Goal: Transaction & Acquisition: Purchase product/service

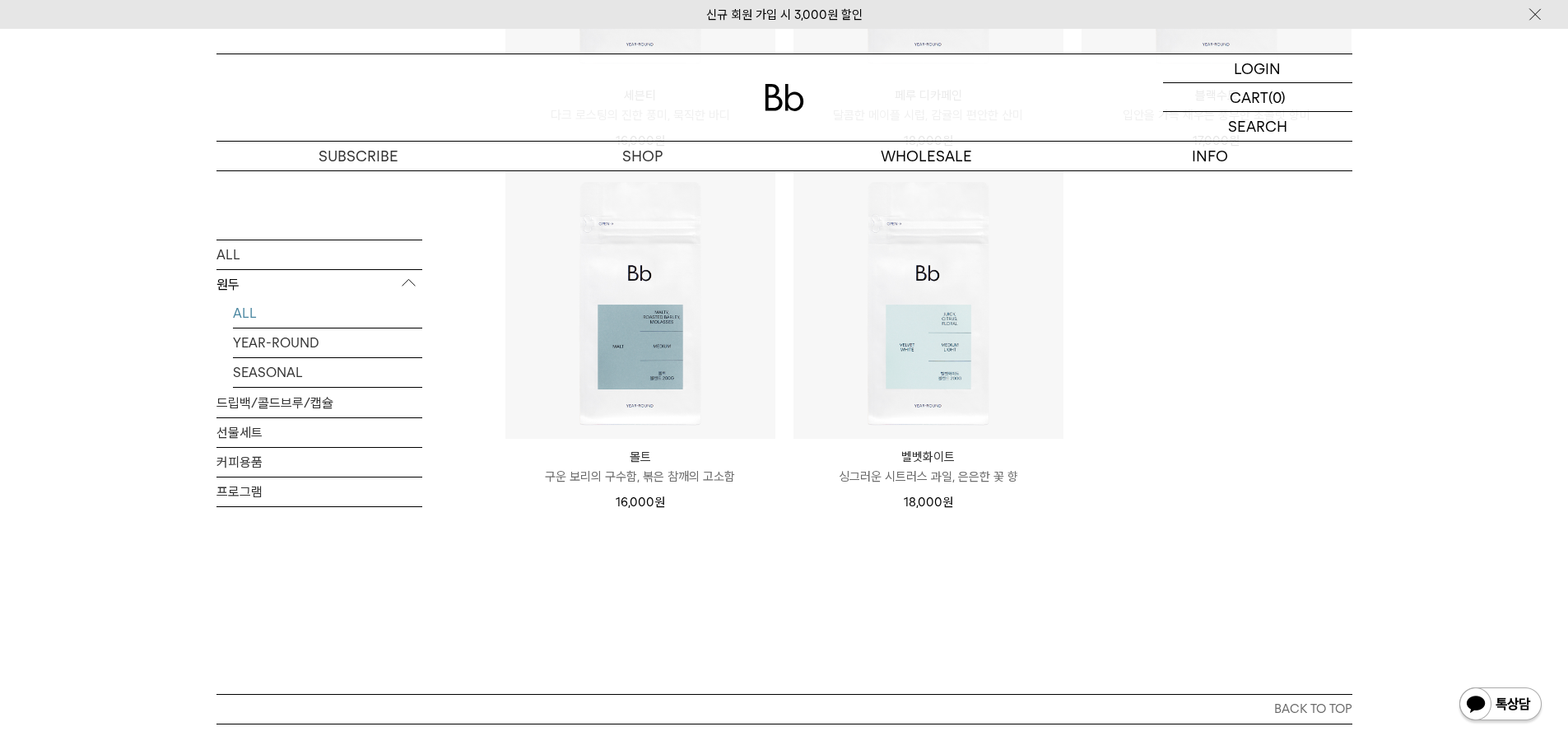
scroll to position [1317, 0]
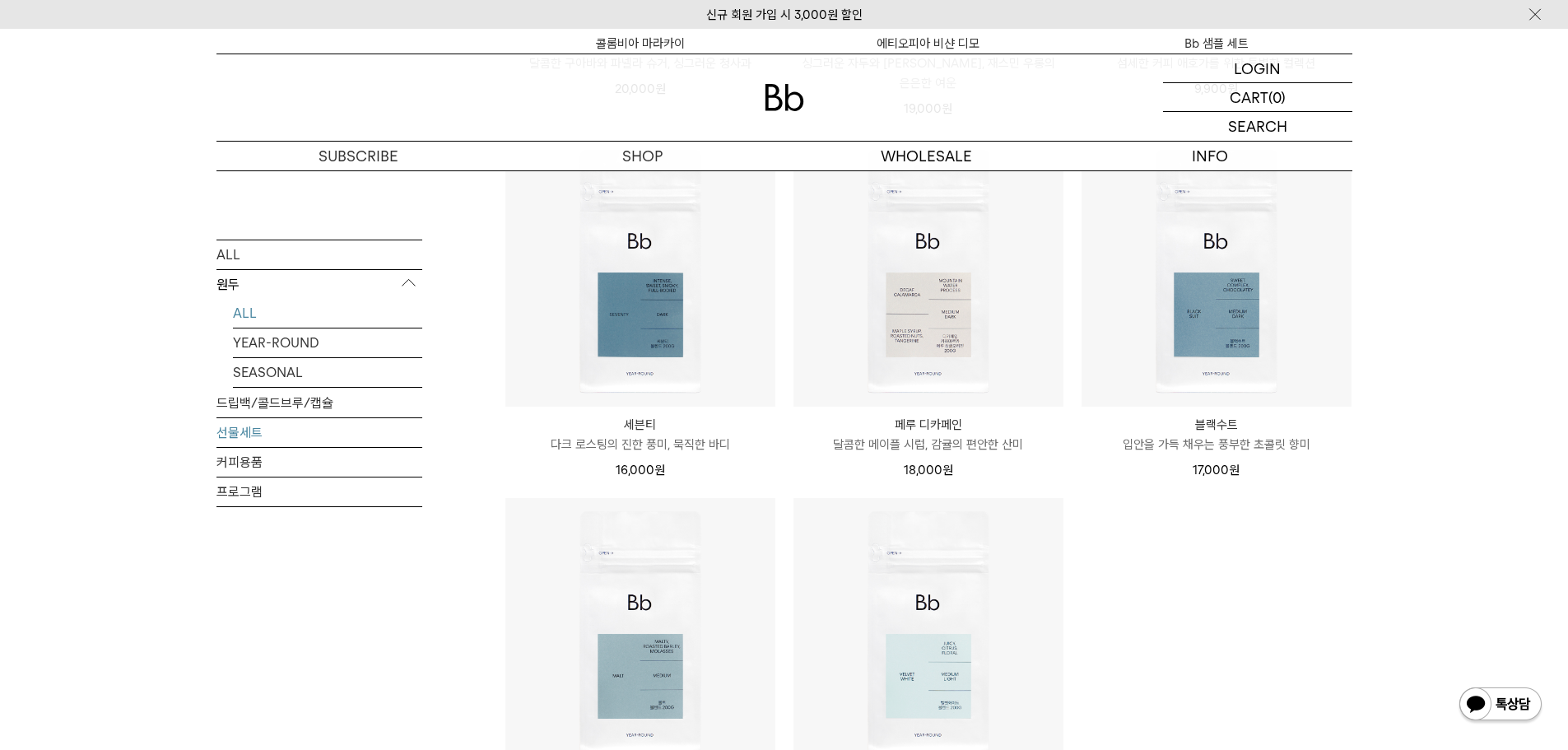
click at [248, 424] on link "선물세트" at bounding box center [320, 431] width 206 height 29
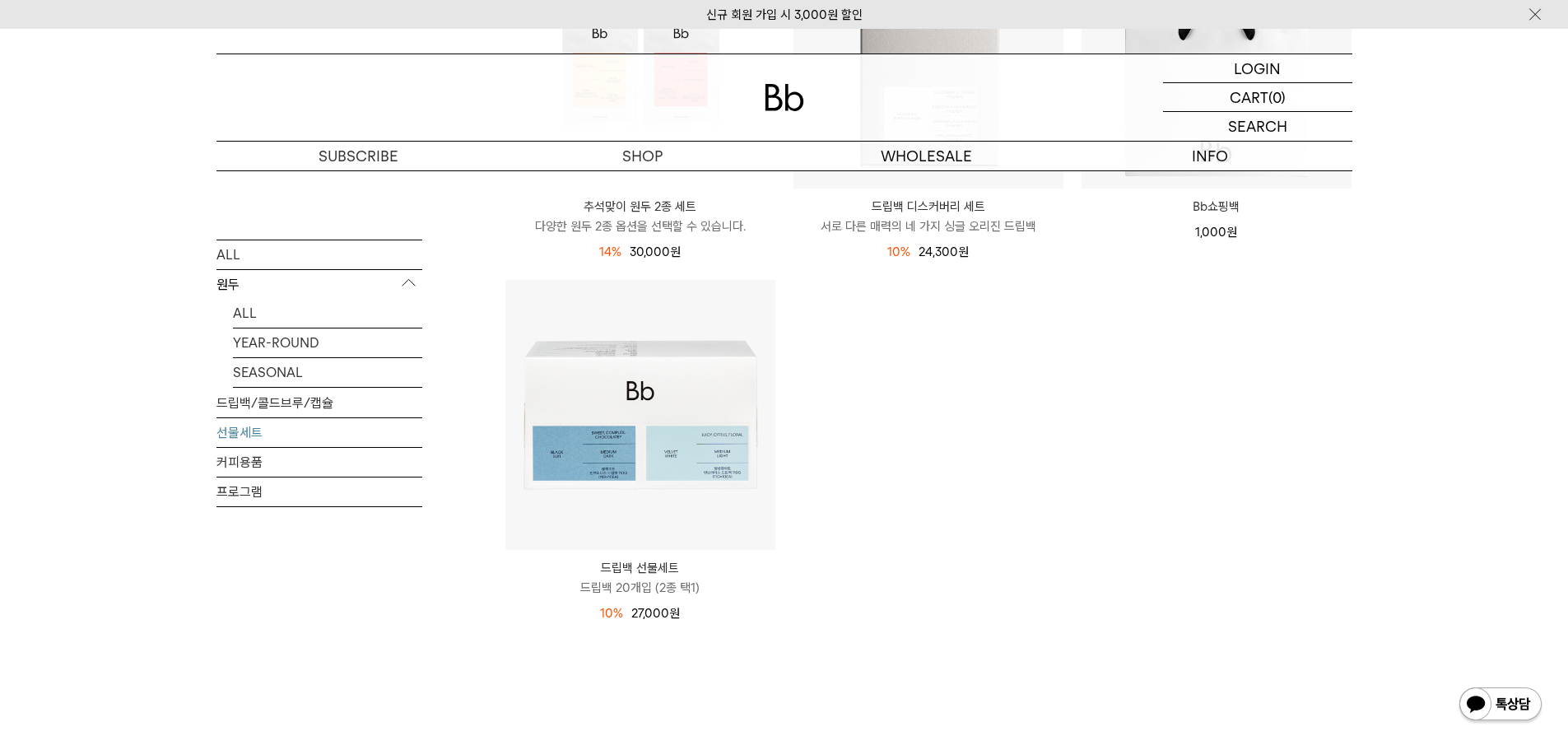
scroll to position [494, 0]
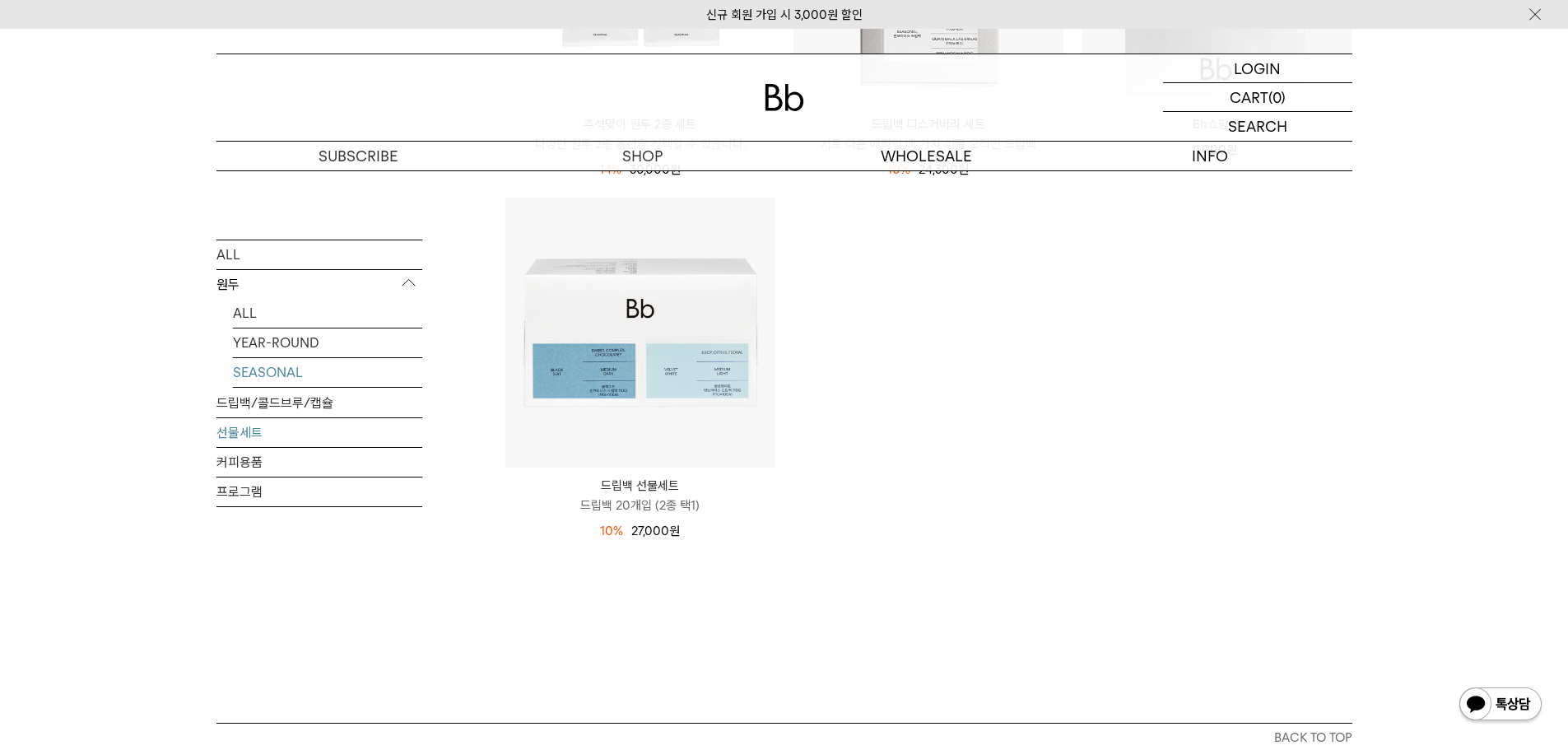
click at [299, 366] on link "SEASONAL" at bounding box center [328, 371] width 190 height 29
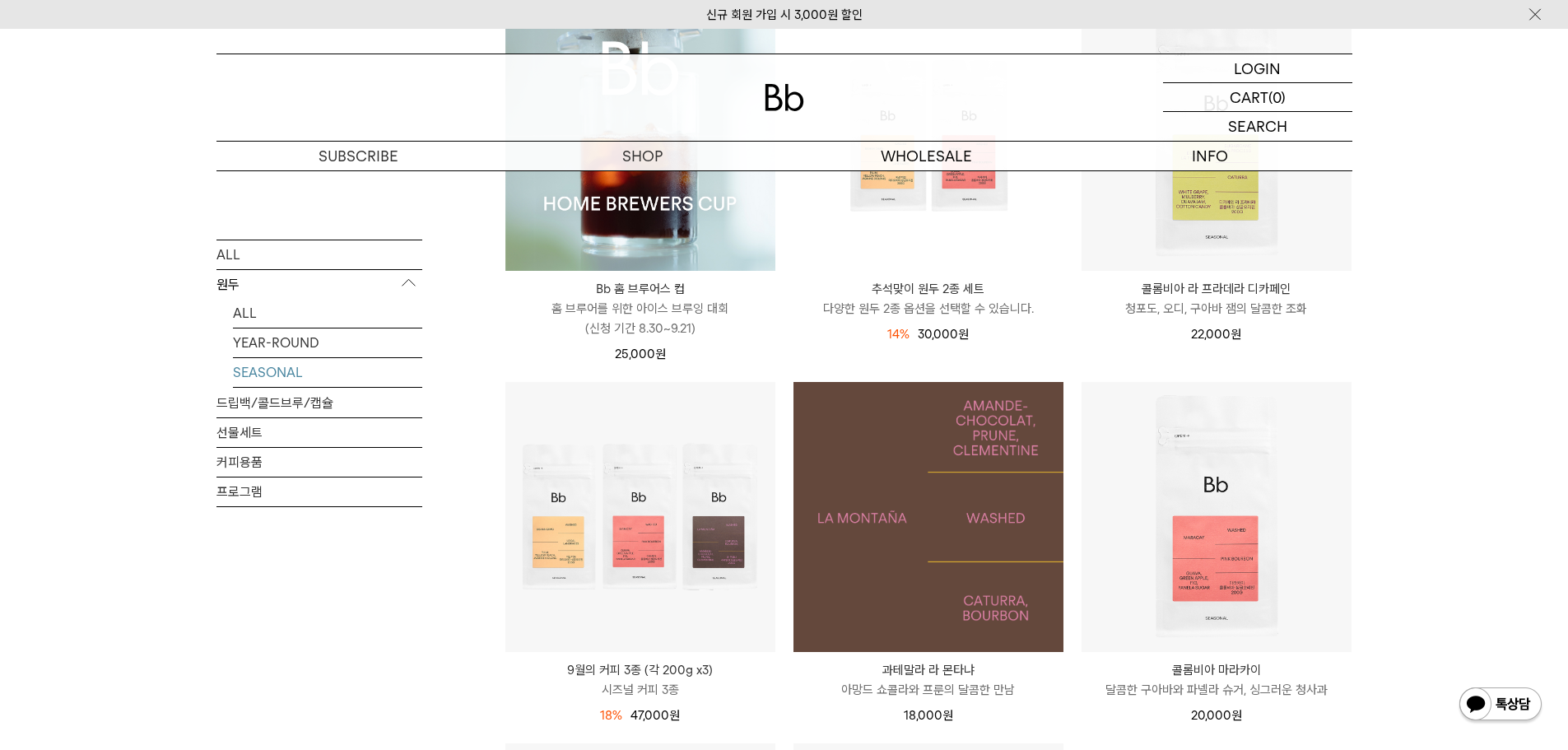
scroll to position [494, 0]
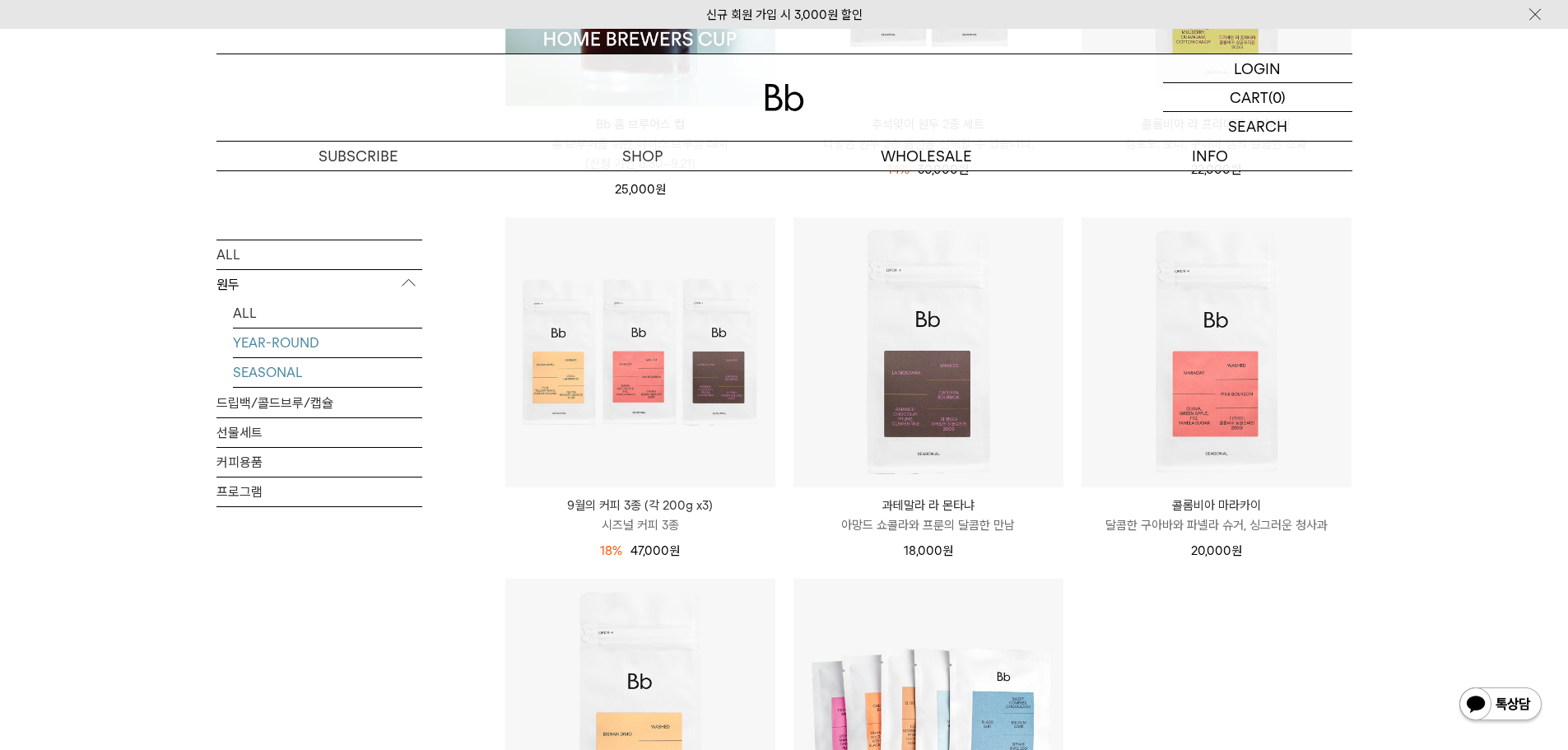
click at [275, 341] on link "YEAR-ROUND" at bounding box center [328, 341] width 190 height 29
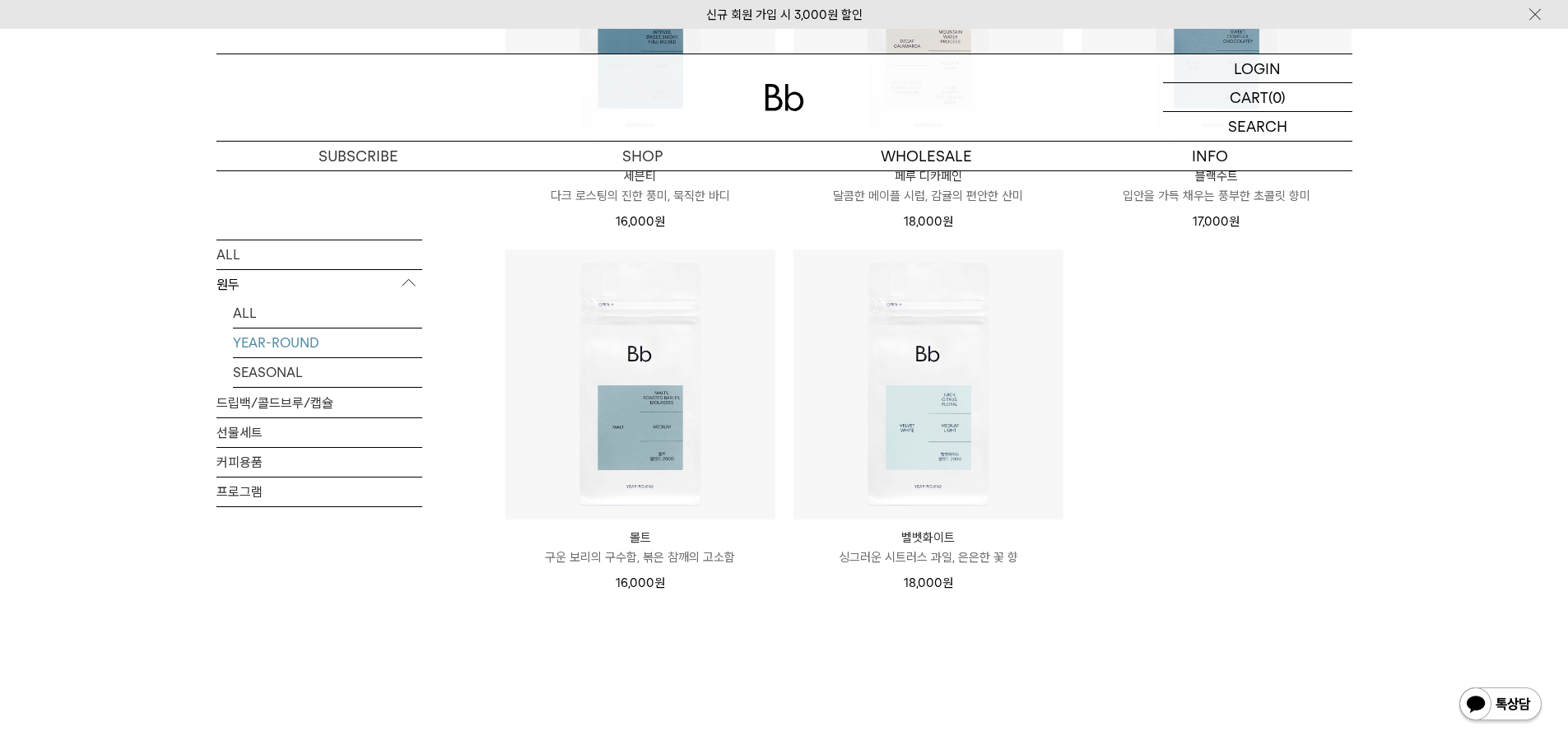
scroll to position [576, 0]
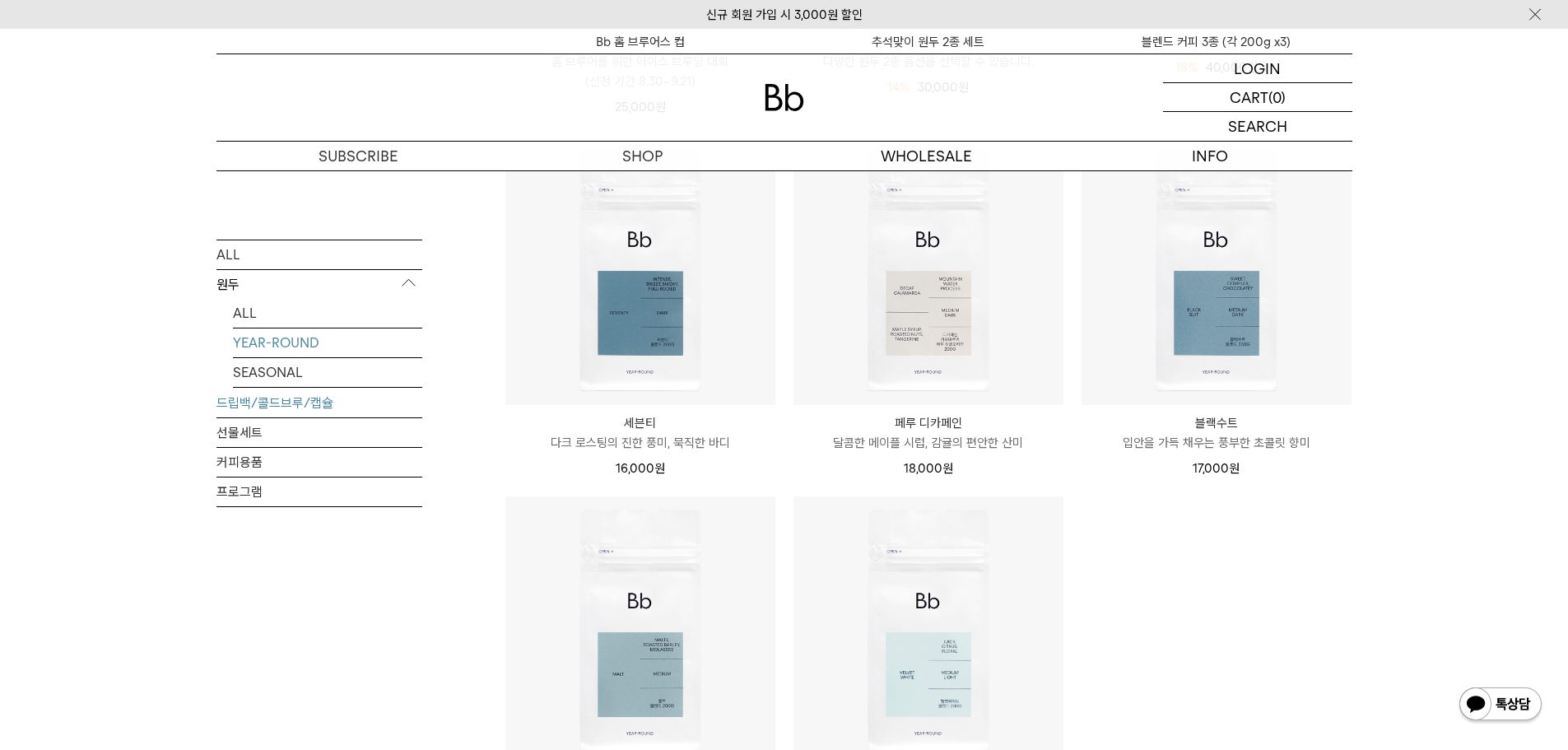
click at [282, 402] on link "드립백/콜드브루/캡슐" at bounding box center [320, 401] width 206 height 29
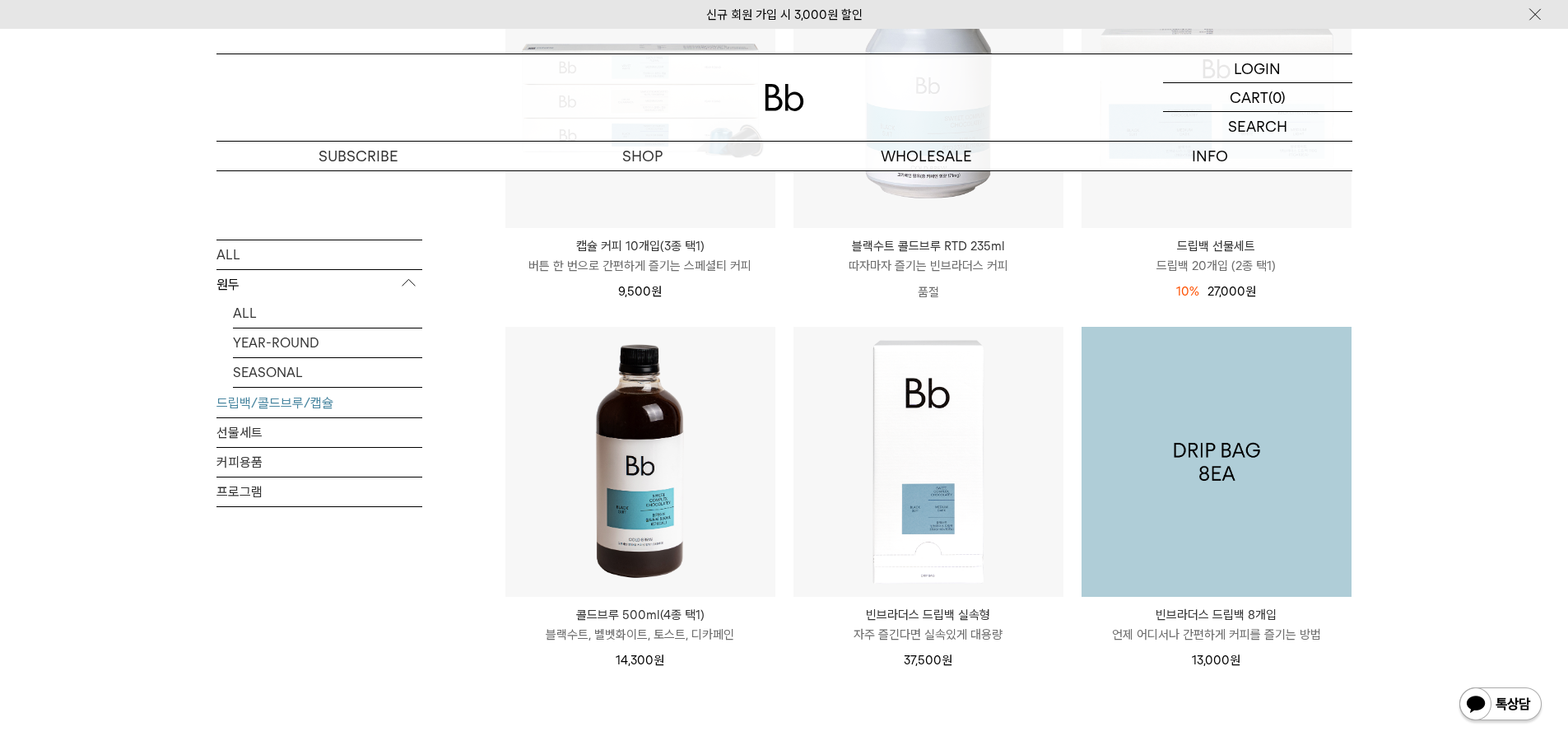
scroll to position [411, 0]
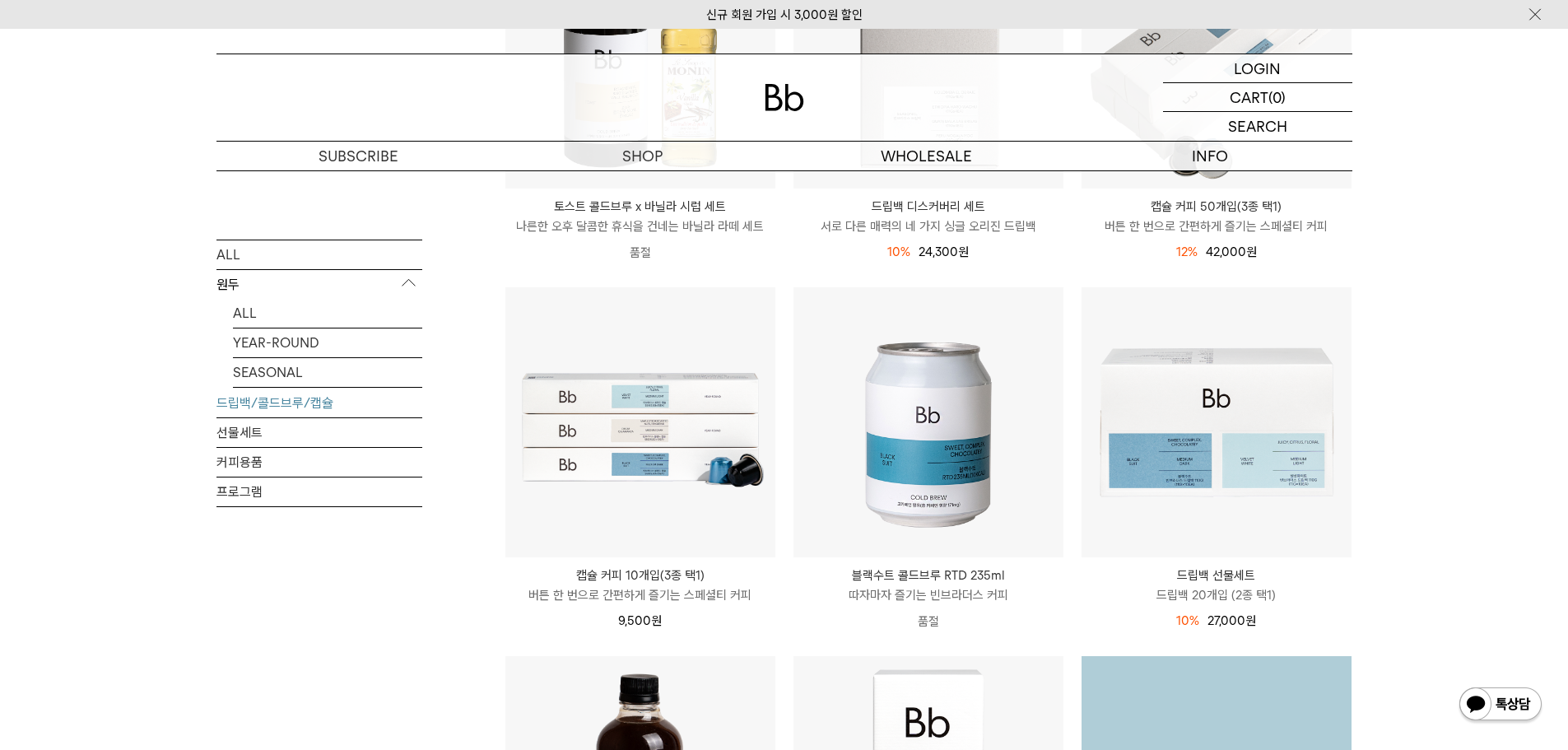
click at [0, 0] on img at bounding box center [0, 0] width 0 height 0
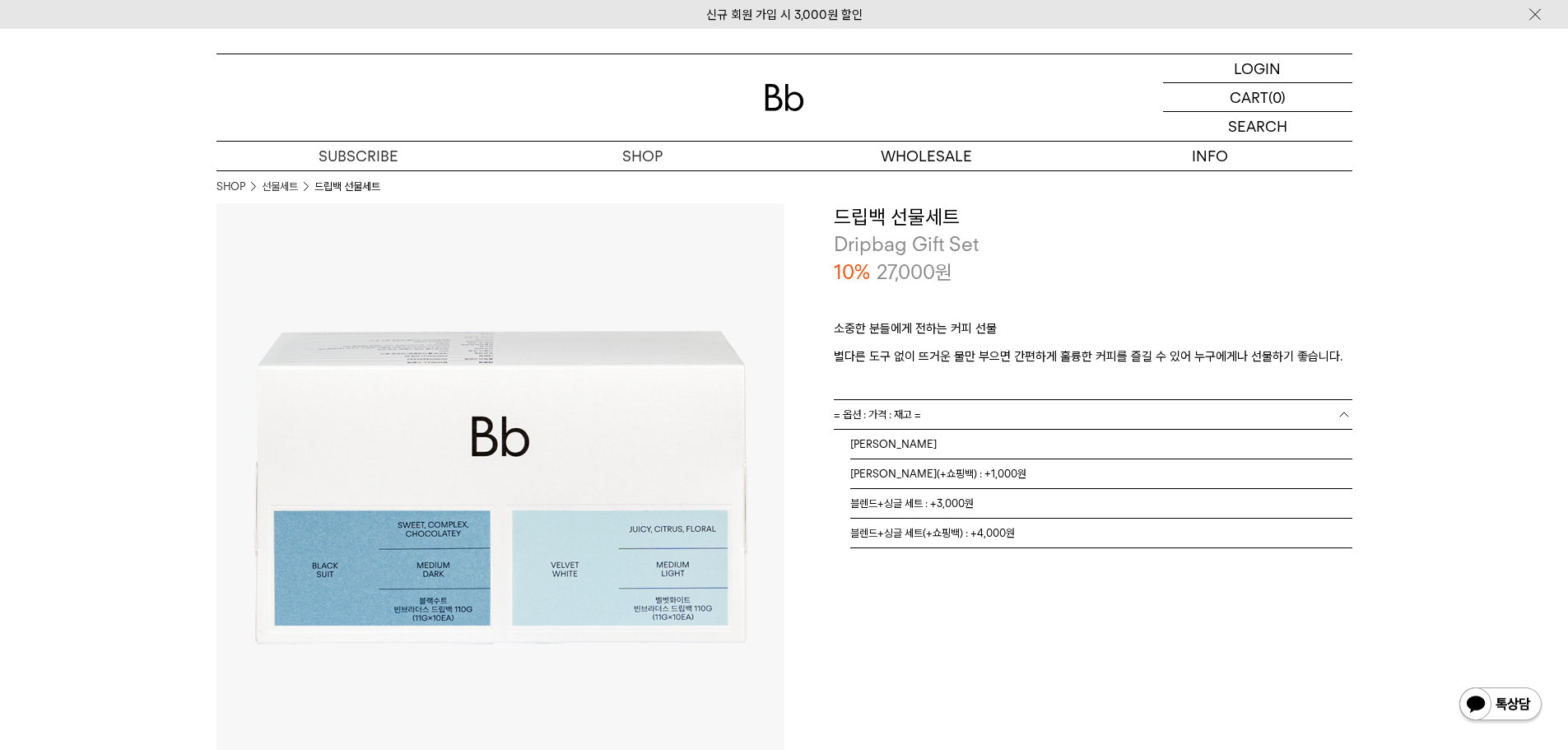
click at [1027, 405] on link "= 옵션 : 가격 : 재고 =" at bounding box center [1093, 414] width 519 height 29
